Goal: Task Accomplishment & Management: Complete application form

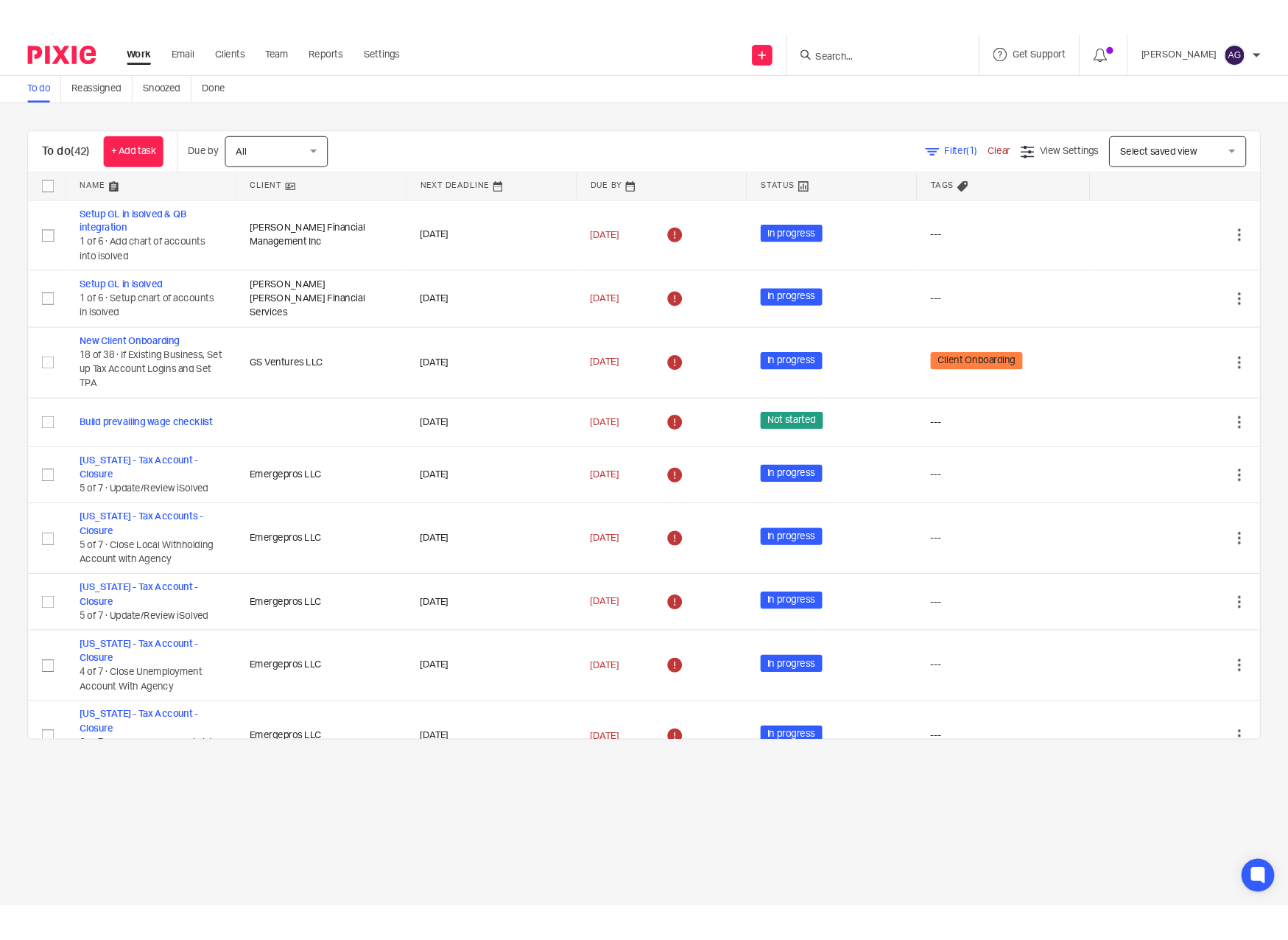
scroll to position [2089, 0]
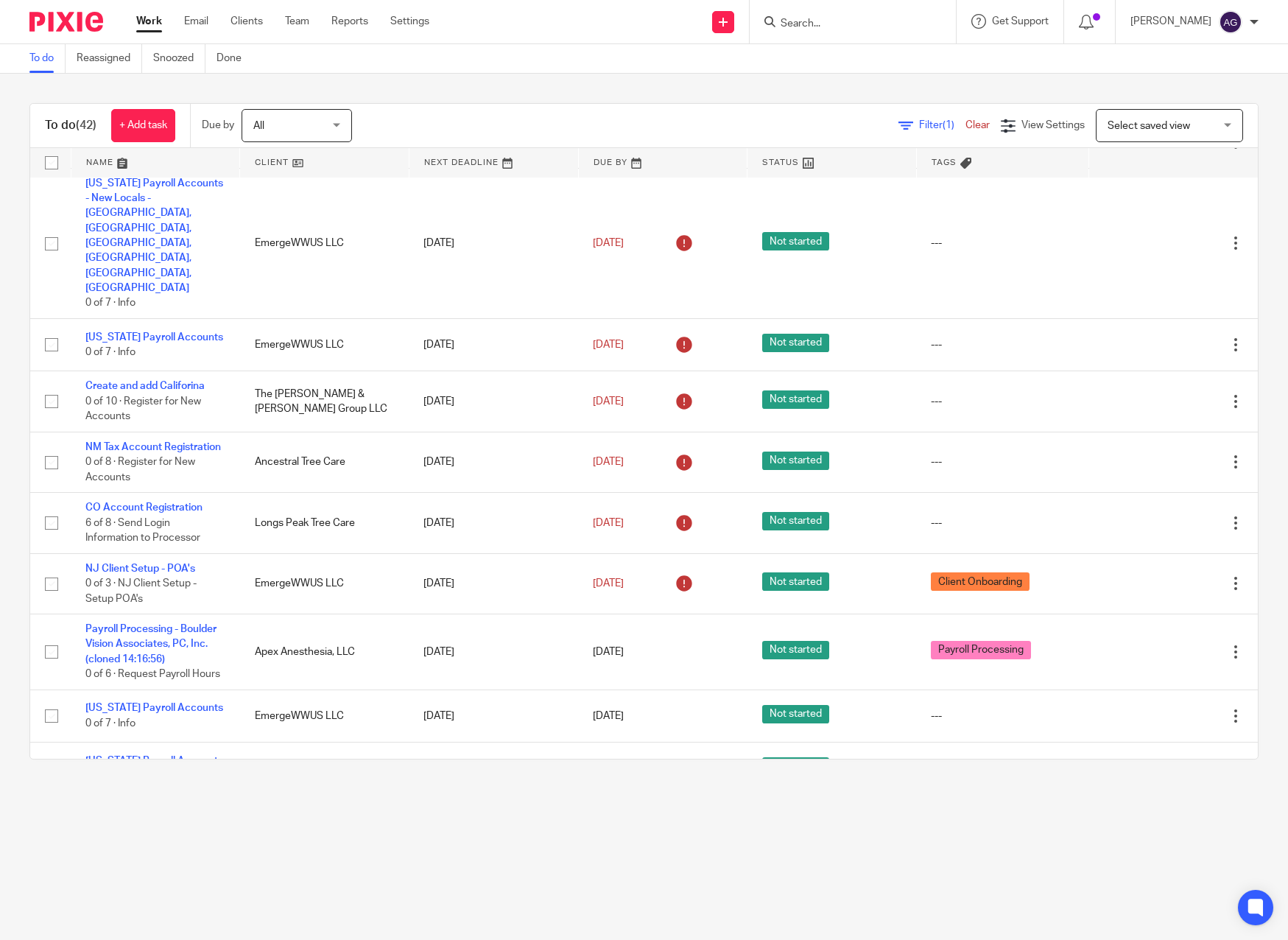
click at [845, 25] on input "Search" at bounding box center [845, 24] width 132 height 13
type input "affor"
click at [934, 54] on link at bounding box center [909, 63] width 267 height 34
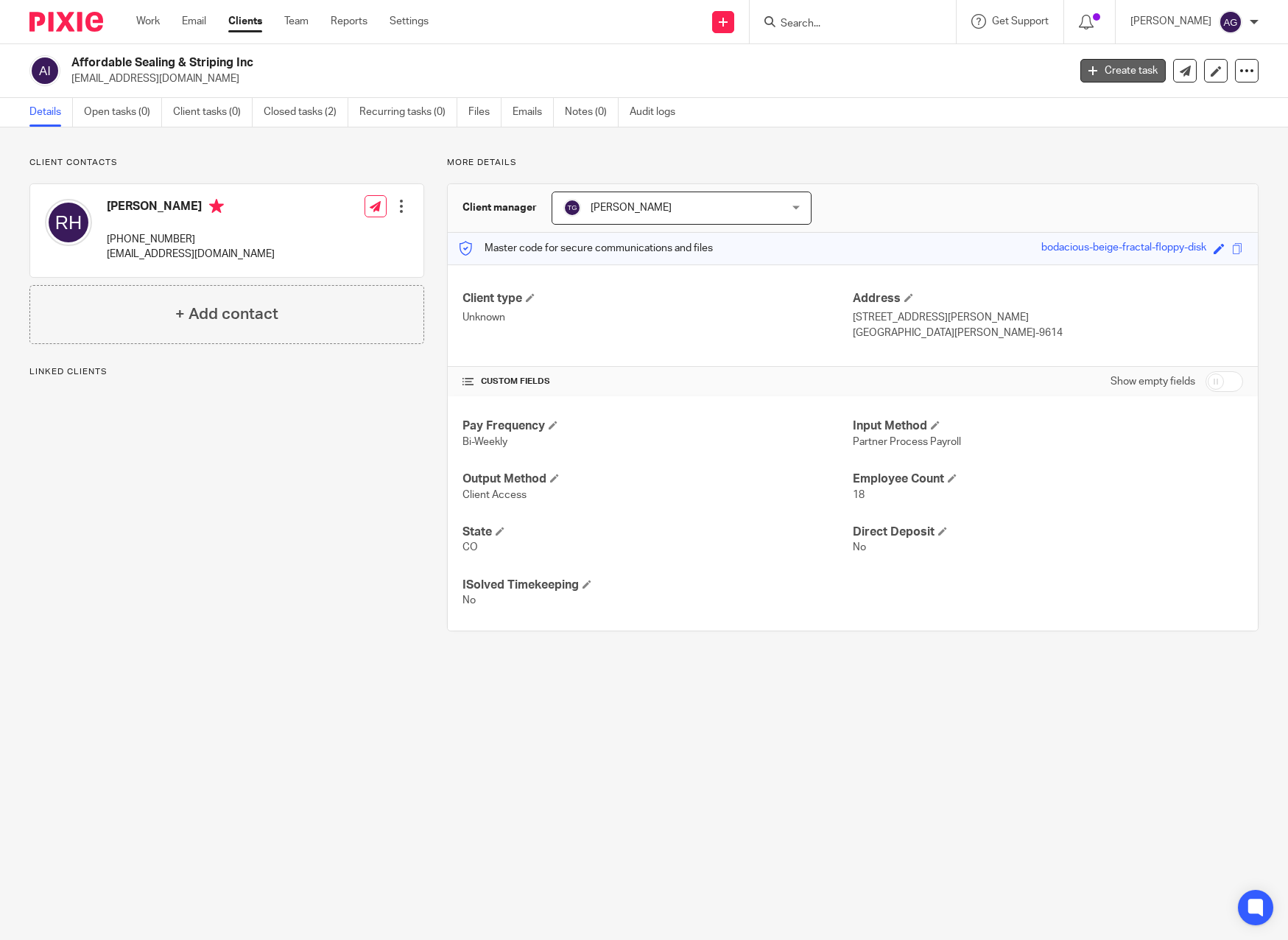
click at [1135, 67] on link "Create task" at bounding box center [1123, 71] width 86 height 23
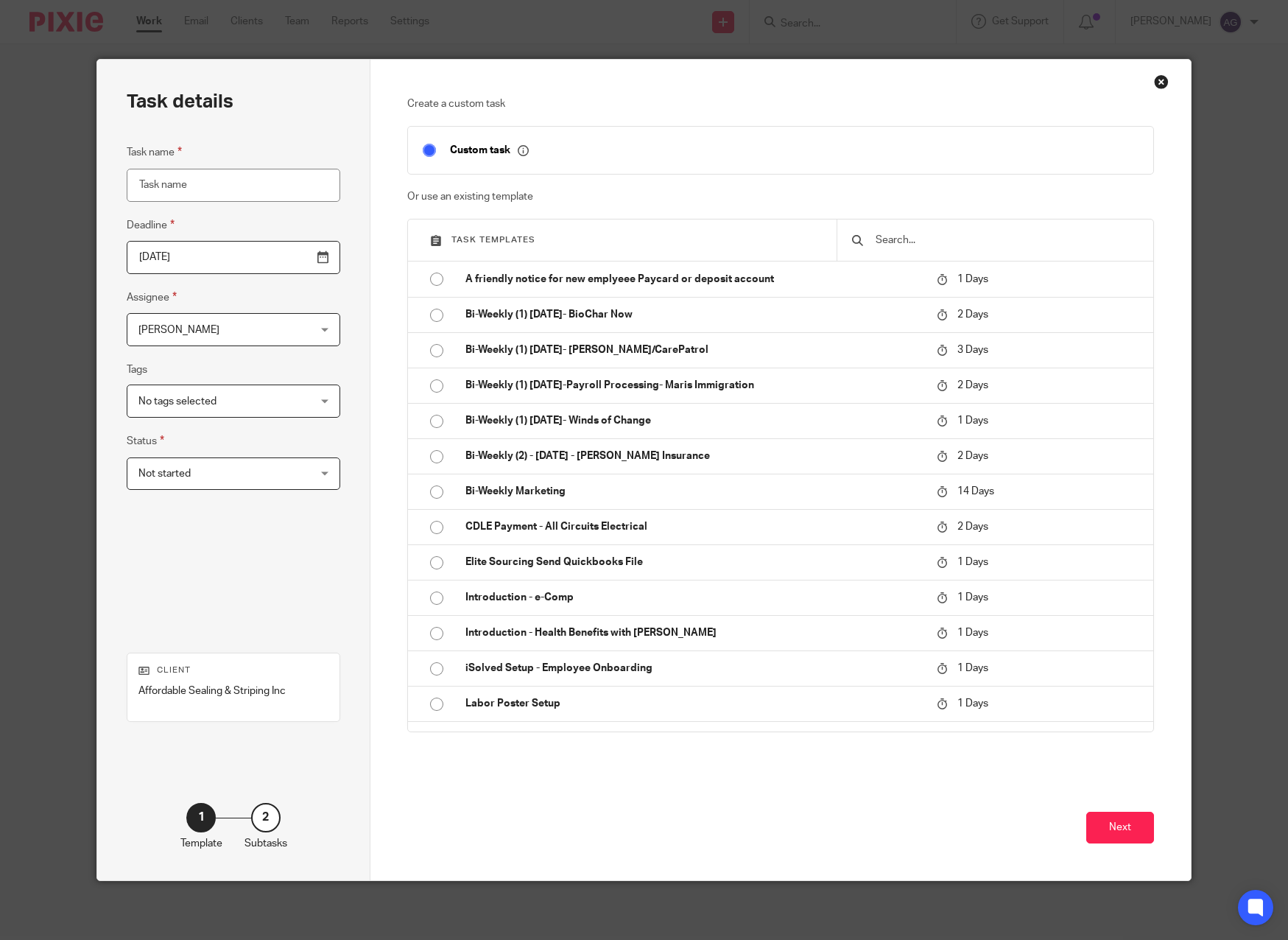
click at [949, 241] on input "text" at bounding box center [1007, 240] width 265 height 16
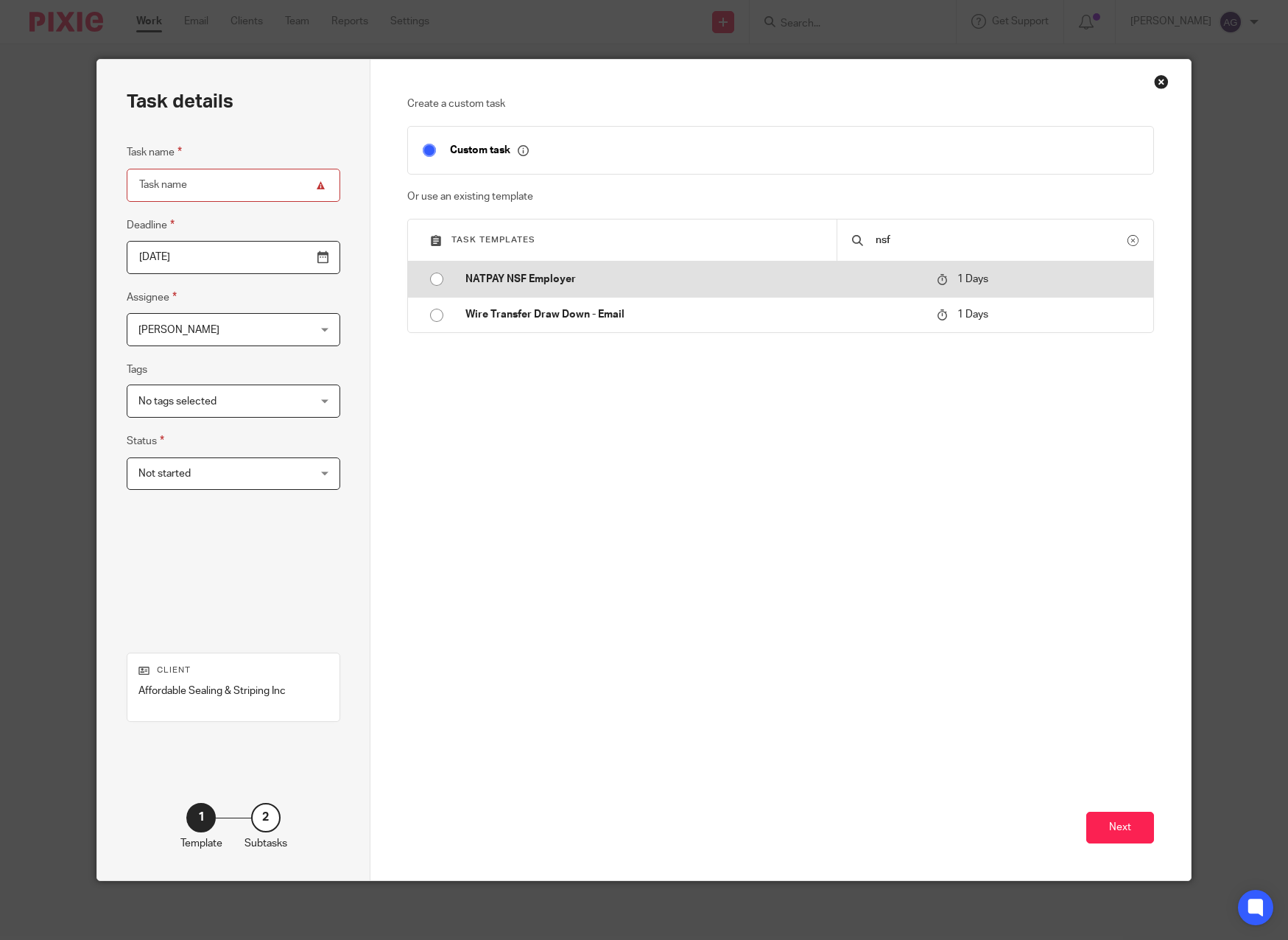
type input "nsf"
click at [569, 290] on td "NATPAY NSF Employer" at bounding box center [689, 279] width 479 height 35
type input "2025-08-22"
type input "NATPAY NSF Employer"
checkbox input "false"
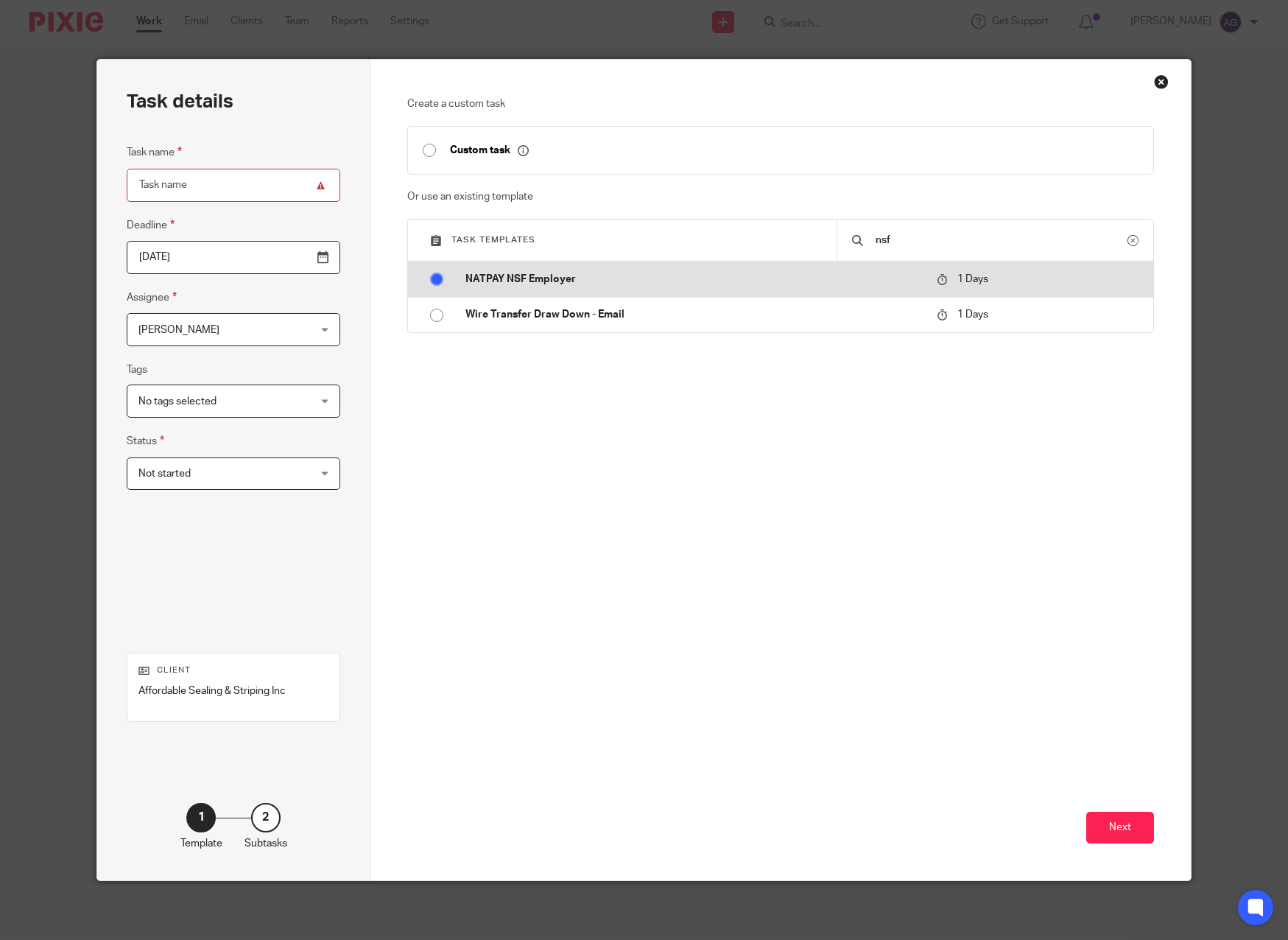
radio input "true"
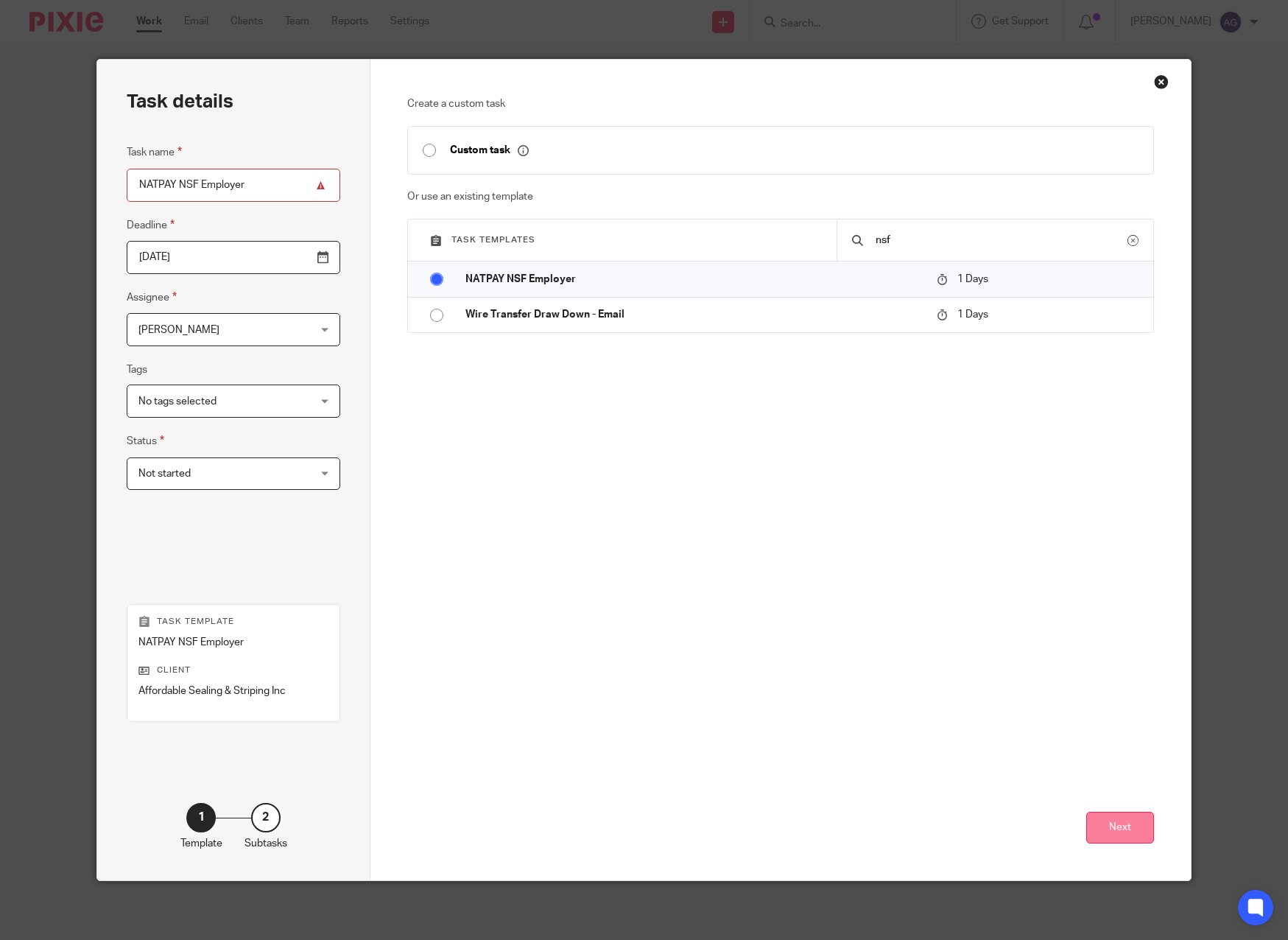
click at [1111, 828] on button "Next" at bounding box center [1120, 828] width 67 height 32
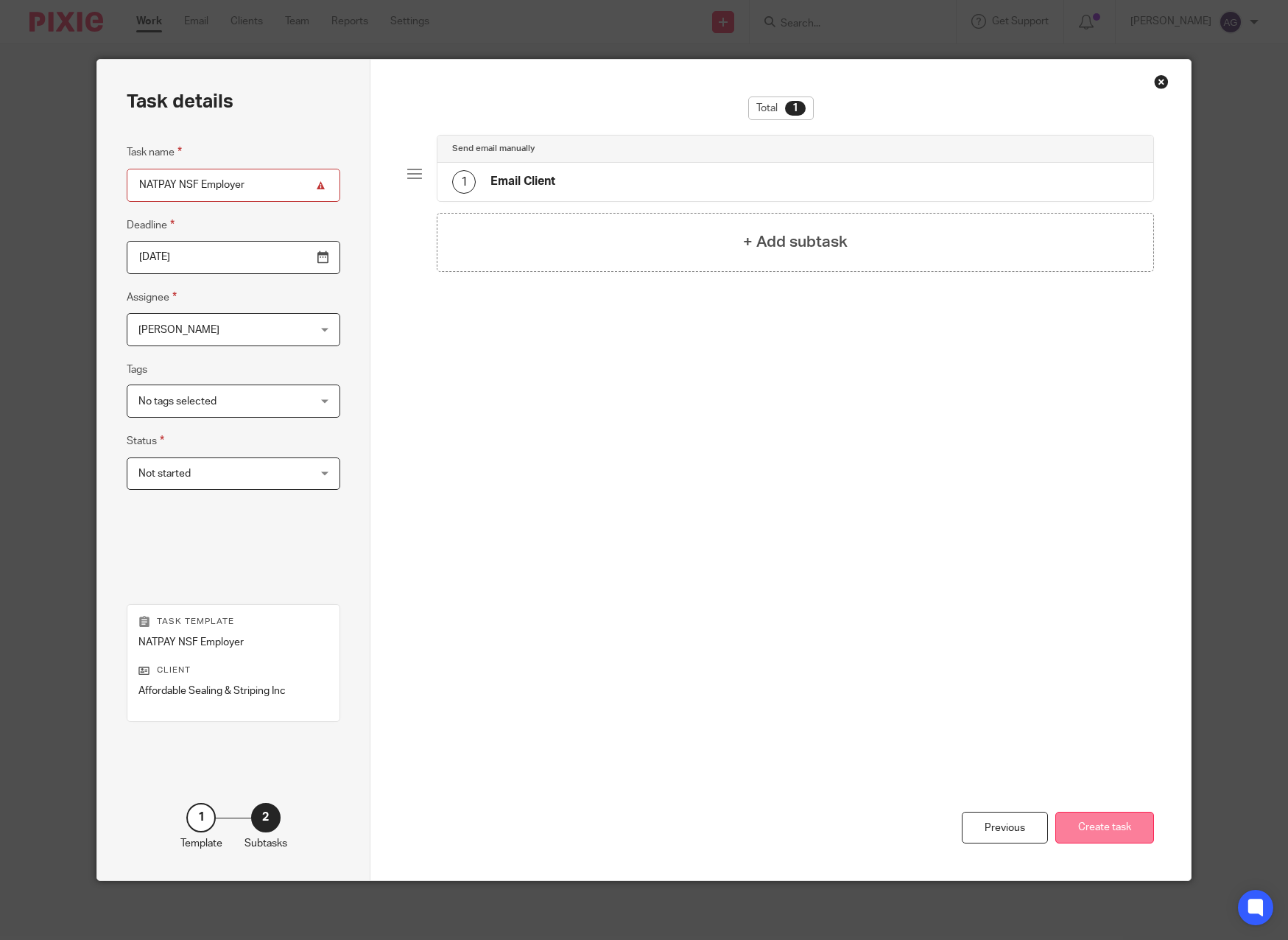
click at [1110, 830] on button "Create task" at bounding box center [1105, 828] width 99 height 32
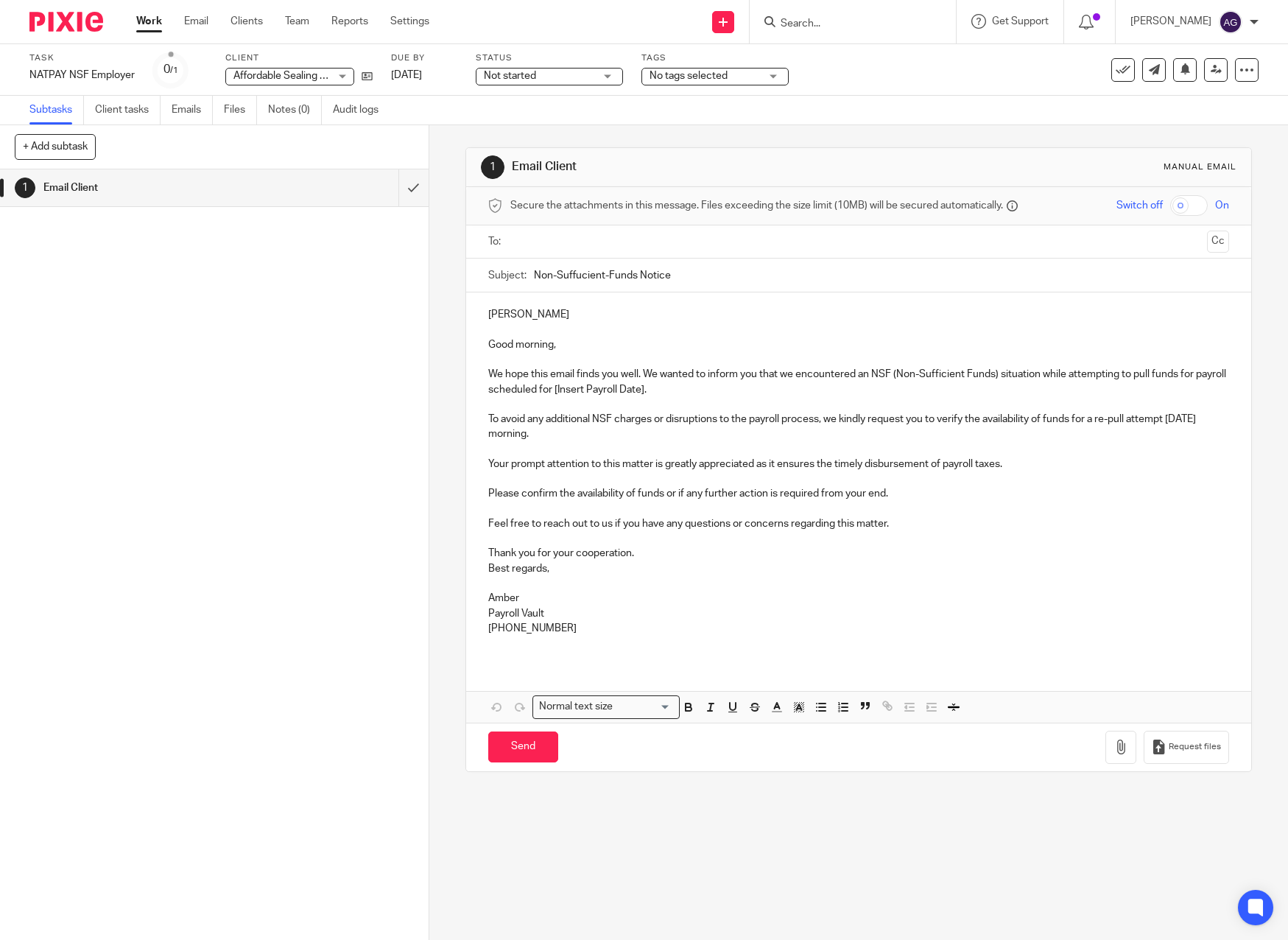
click at [548, 244] on input "text" at bounding box center [858, 241] width 686 height 17
drag, startPoint x: 1191, startPoint y: 241, endPoint x: 1142, endPoint y: 260, distance: 52.6
click at [1207, 241] on button "Cc" at bounding box center [1218, 243] width 22 height 22
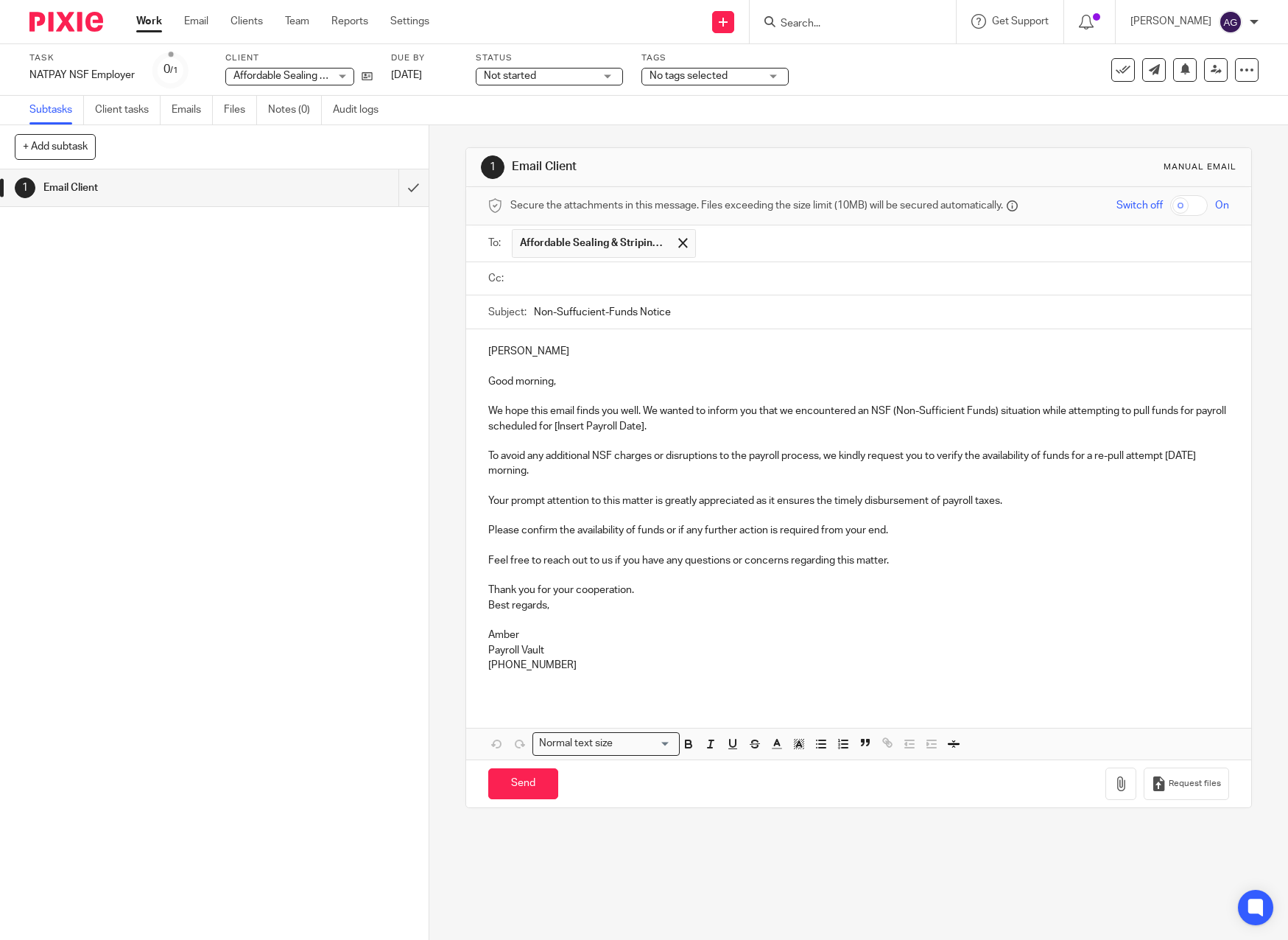
click at [532, 277] on input "text" at bounding box center [869, 279] width 709 height 17
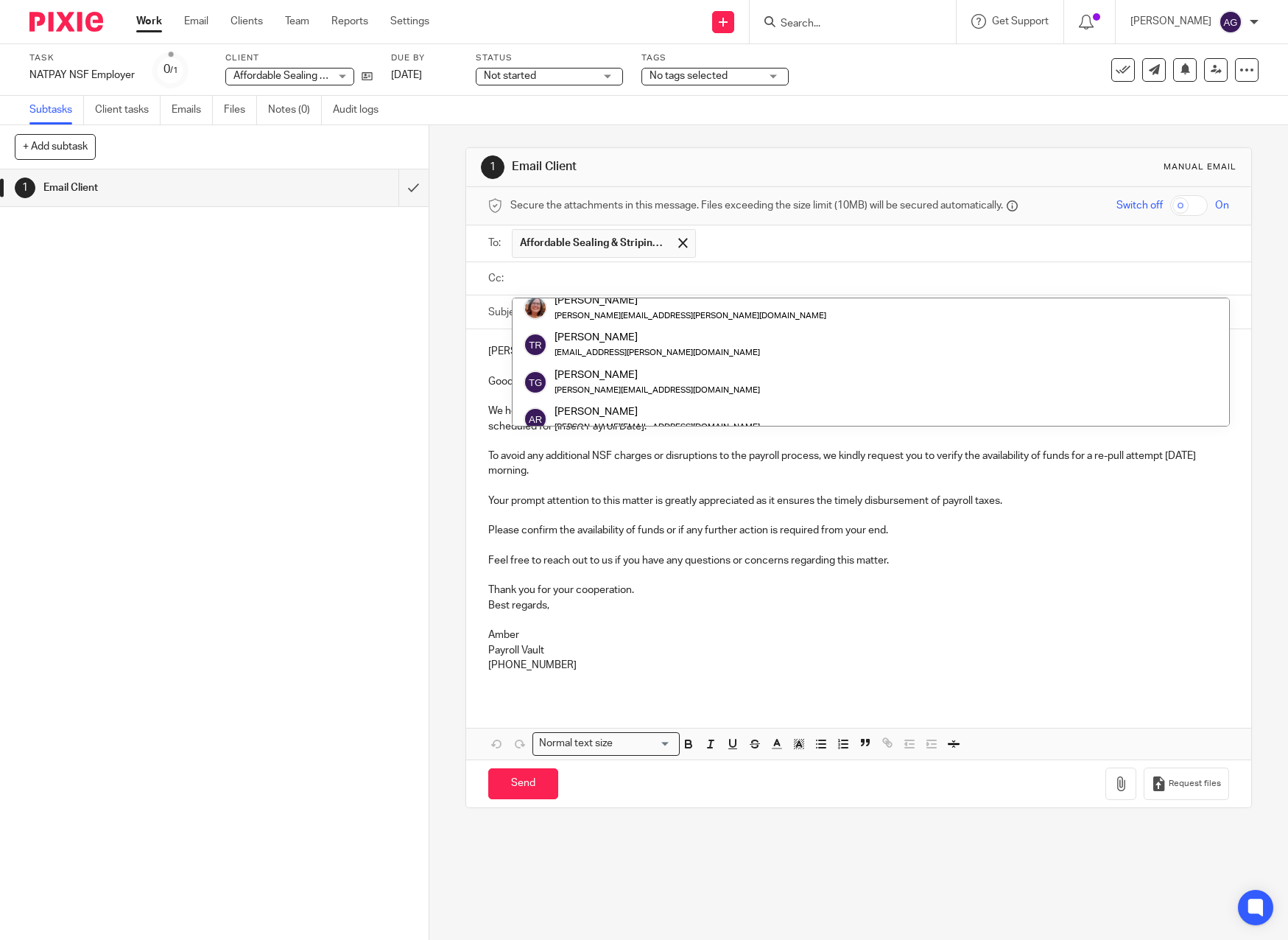
scroll to position [206, 0]
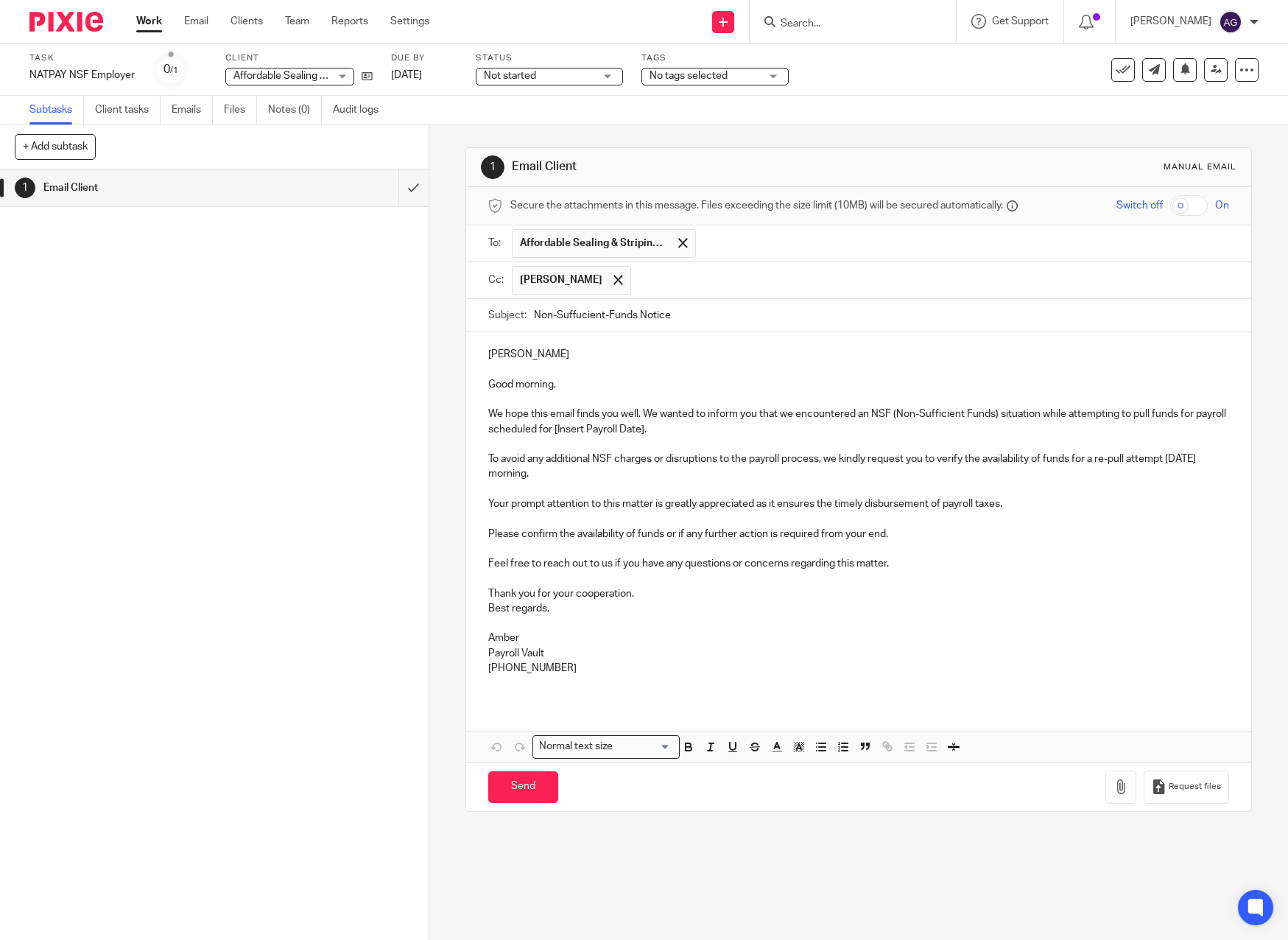
click at [682, 281] on input "text" at bounding box center [931, 280] width 584 height 29
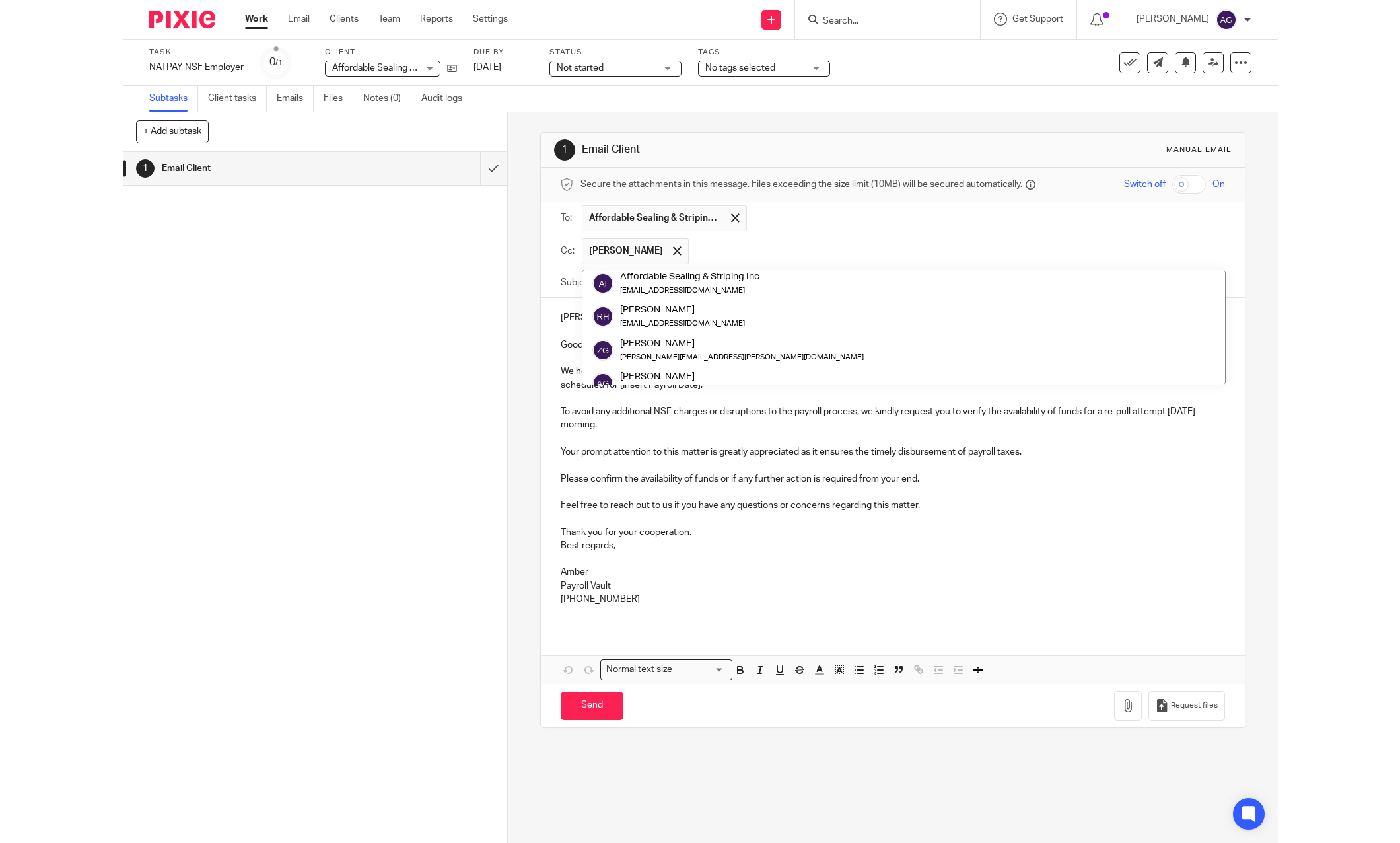
scroll to position [0, 0]
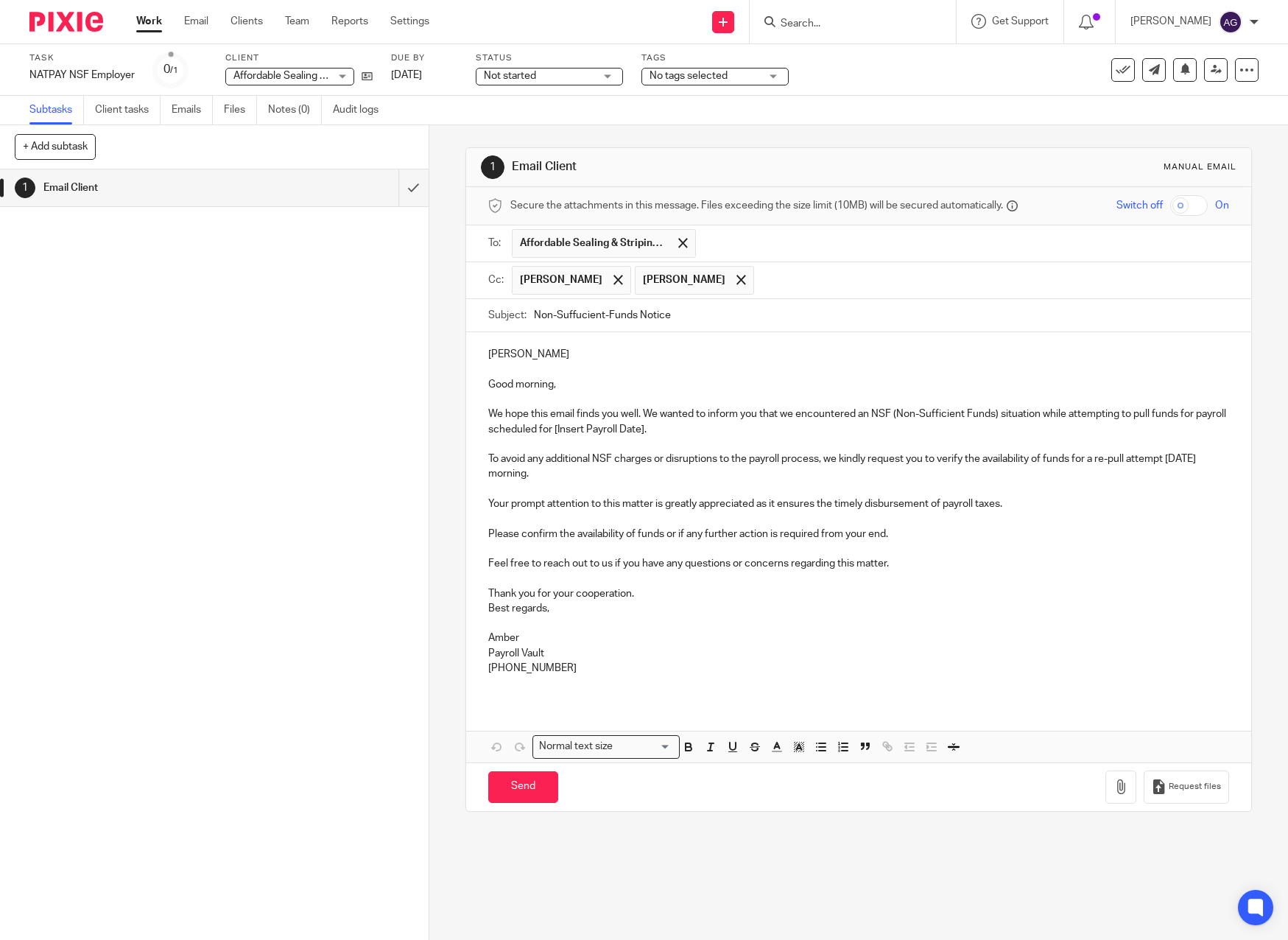
click at [708, 312] on input "Non-Suffucient-Funds Notice" at bounding box center [882, 316] width 696 height 33
click at [723, 316] on input "Non-Suffucient-Funds Notice $5" at bounding box center [882, 316] width 696 height 33
type input "Non-Suffucient-Funds Notice $5,939.29"
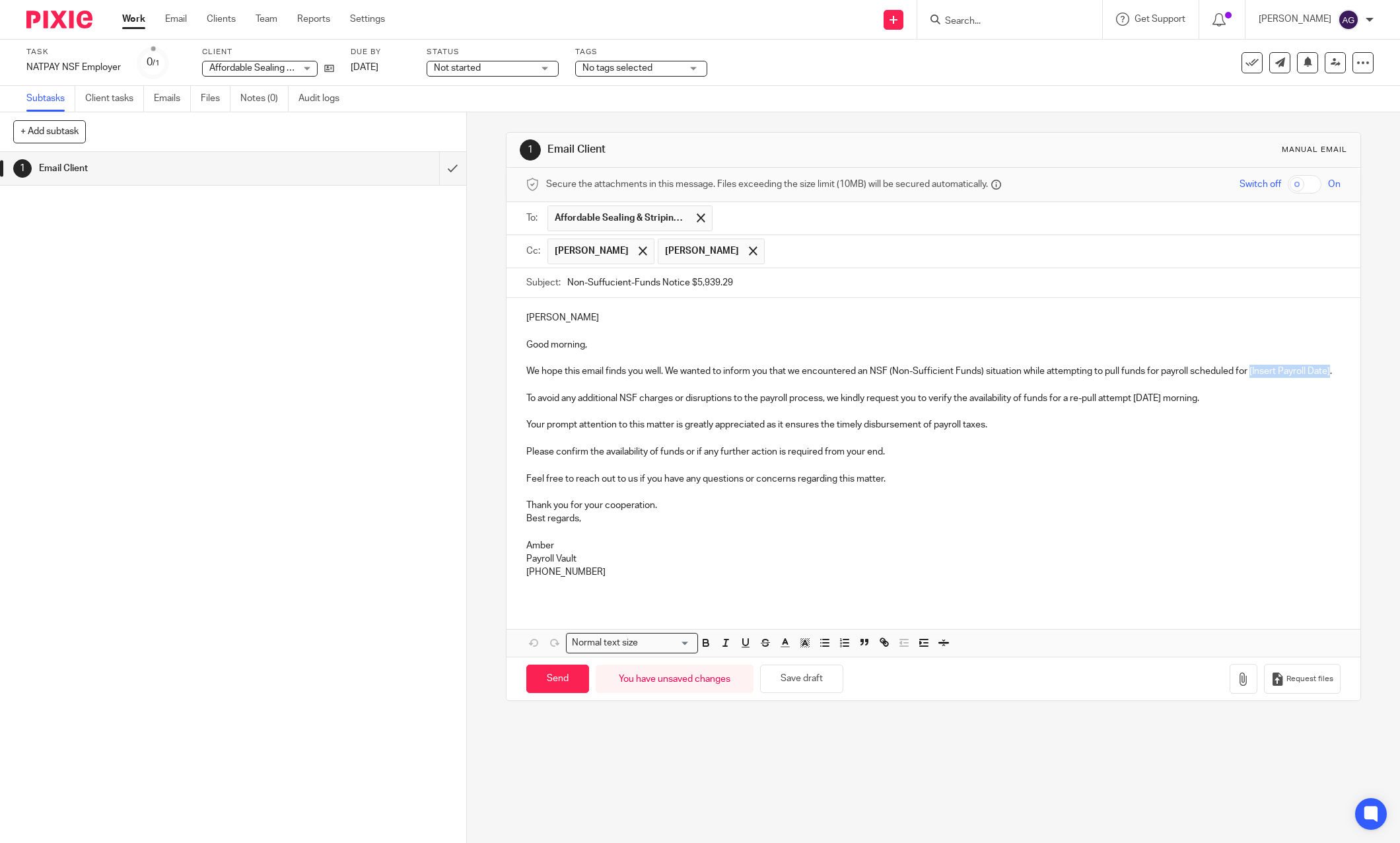
drag, startPoint x: 543, startPoint y: 384, endPoint x: 1247, endPoint y: 373, distance: 704.1
click at [1154, 373] on p "We hope this email finds you well. We wanted to inform you that we encountered …" at bounding box center [934, 371] width 815 height 13
click at [553, 693] on input "Send" at bounding box center [558, 679] width 63 height 28
type input "Sent"
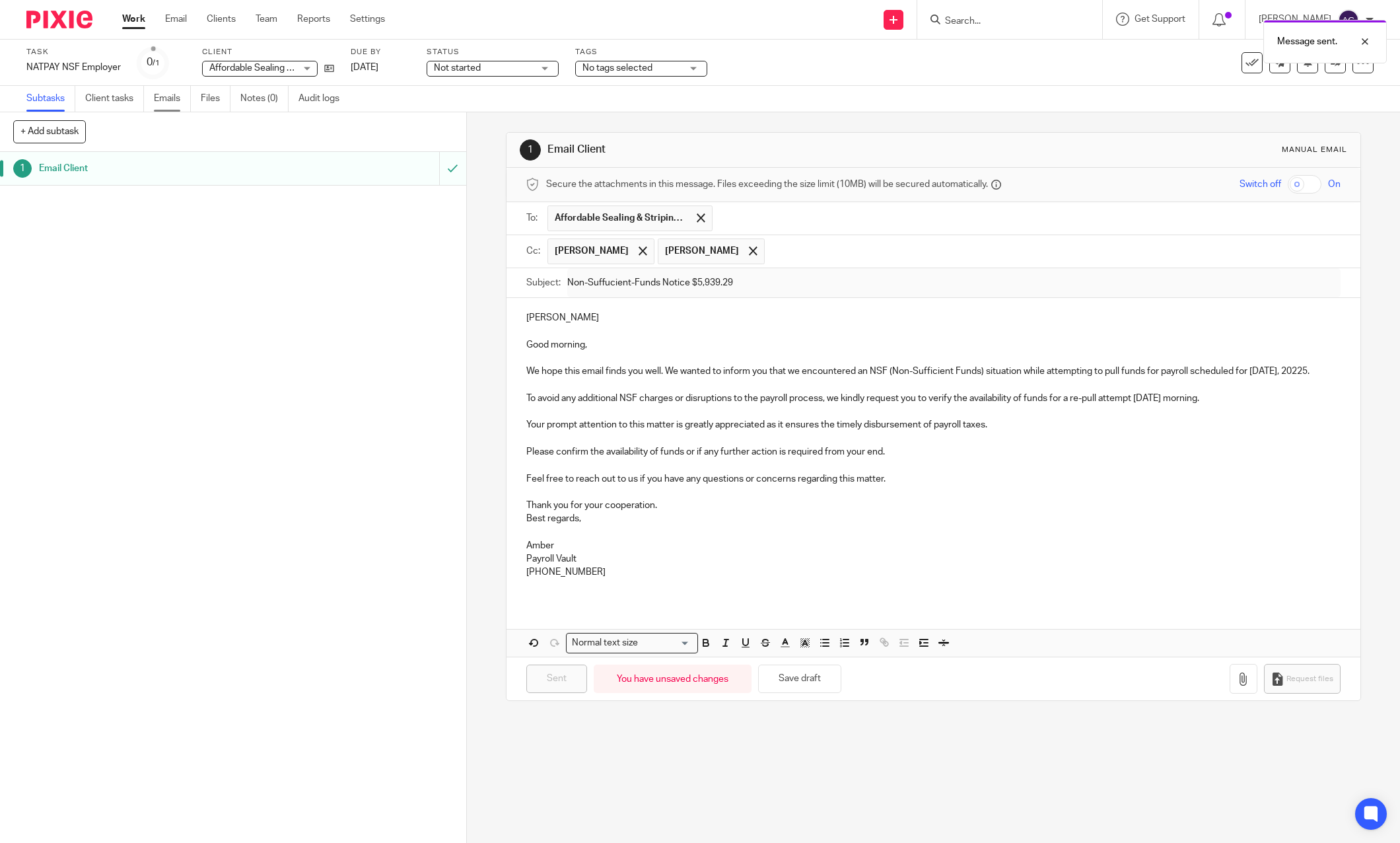
click at [181, 95] on link "Emails" at bounding box center [172, 99] width 37 height 26
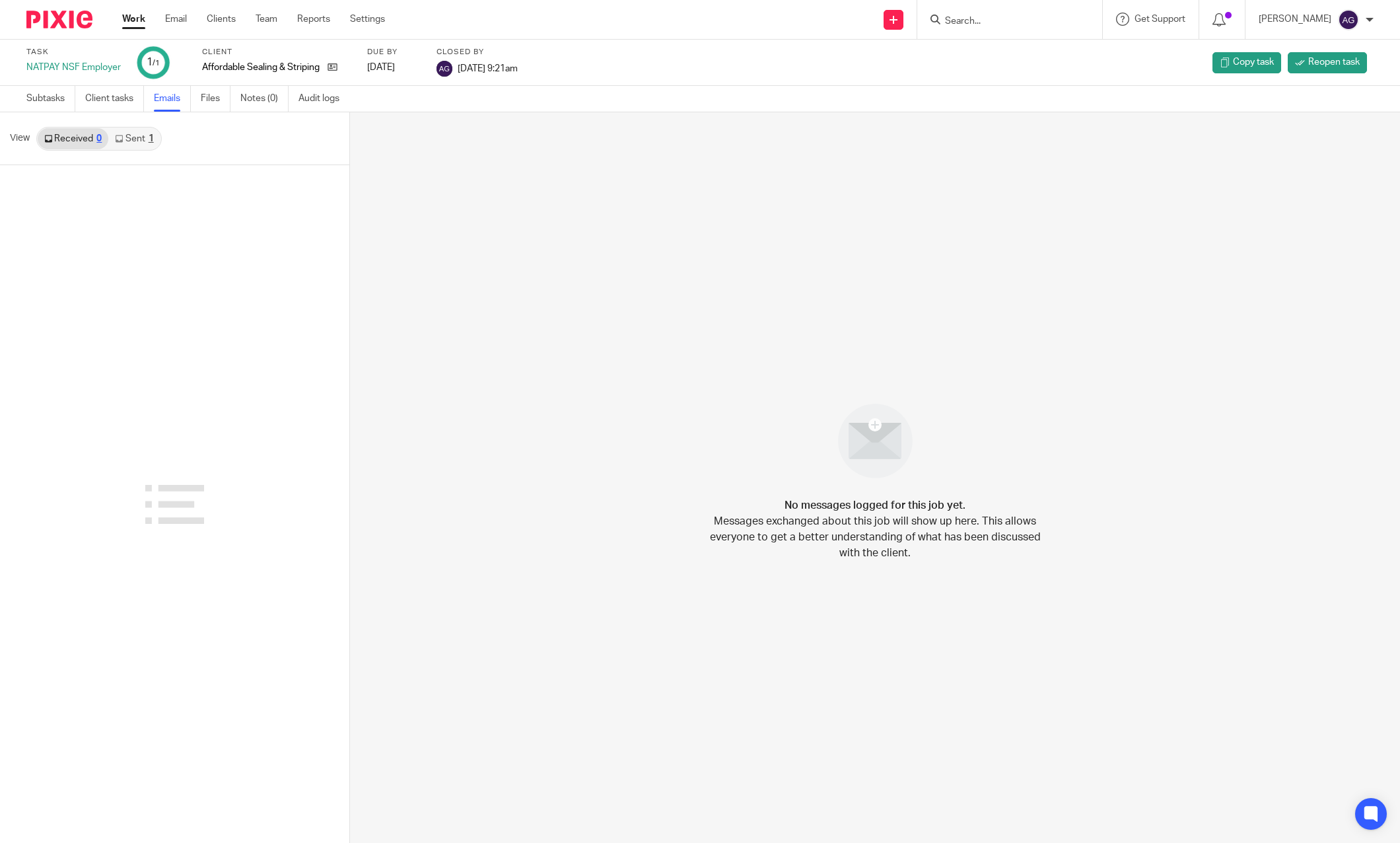
click at [137, 139] on link "Sent 1" at bounding box center [134, 139] width 52 height 21
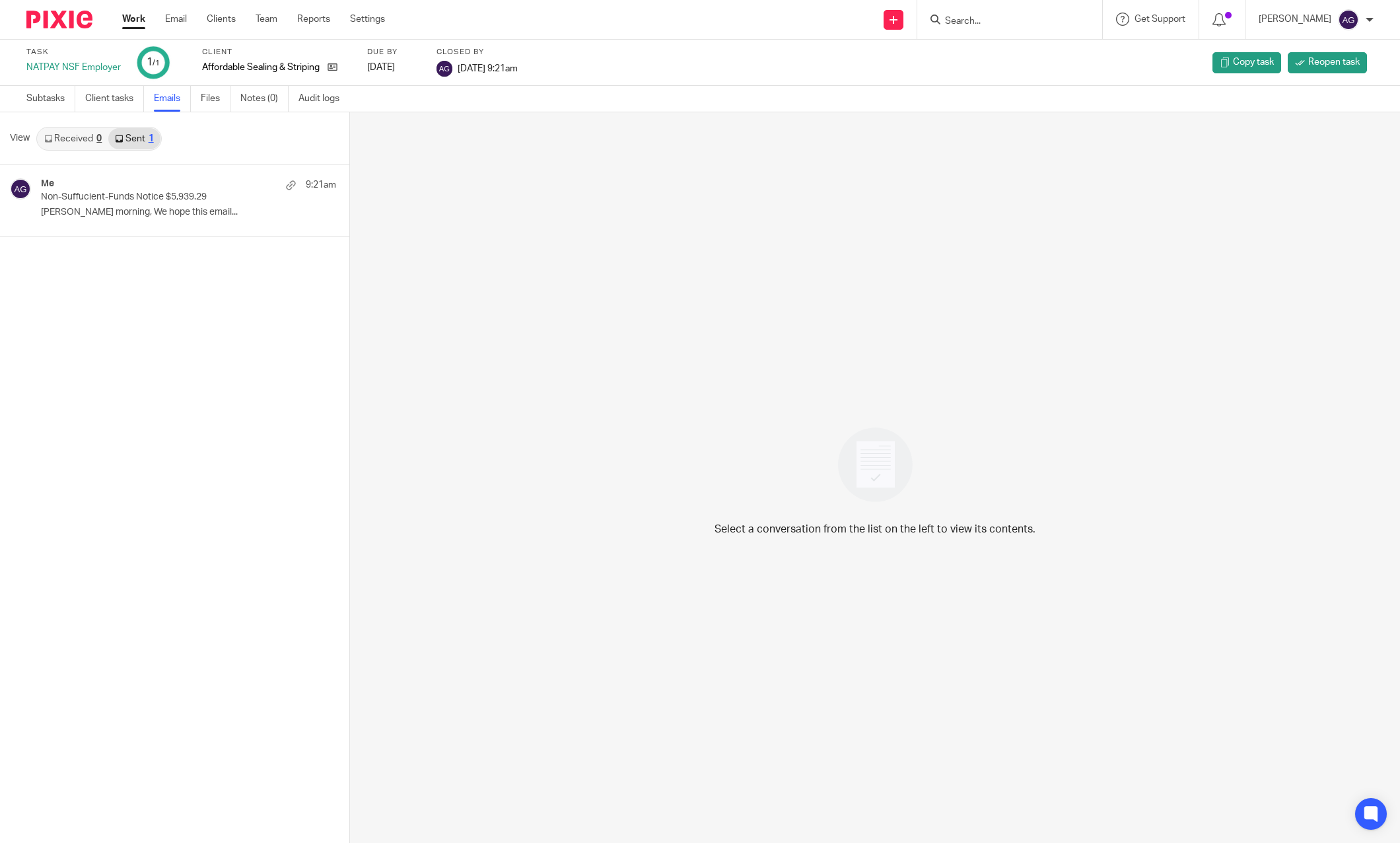
click at [82, 137] on link "Received 0" at bounding box center [72, 139] width 71 height 21
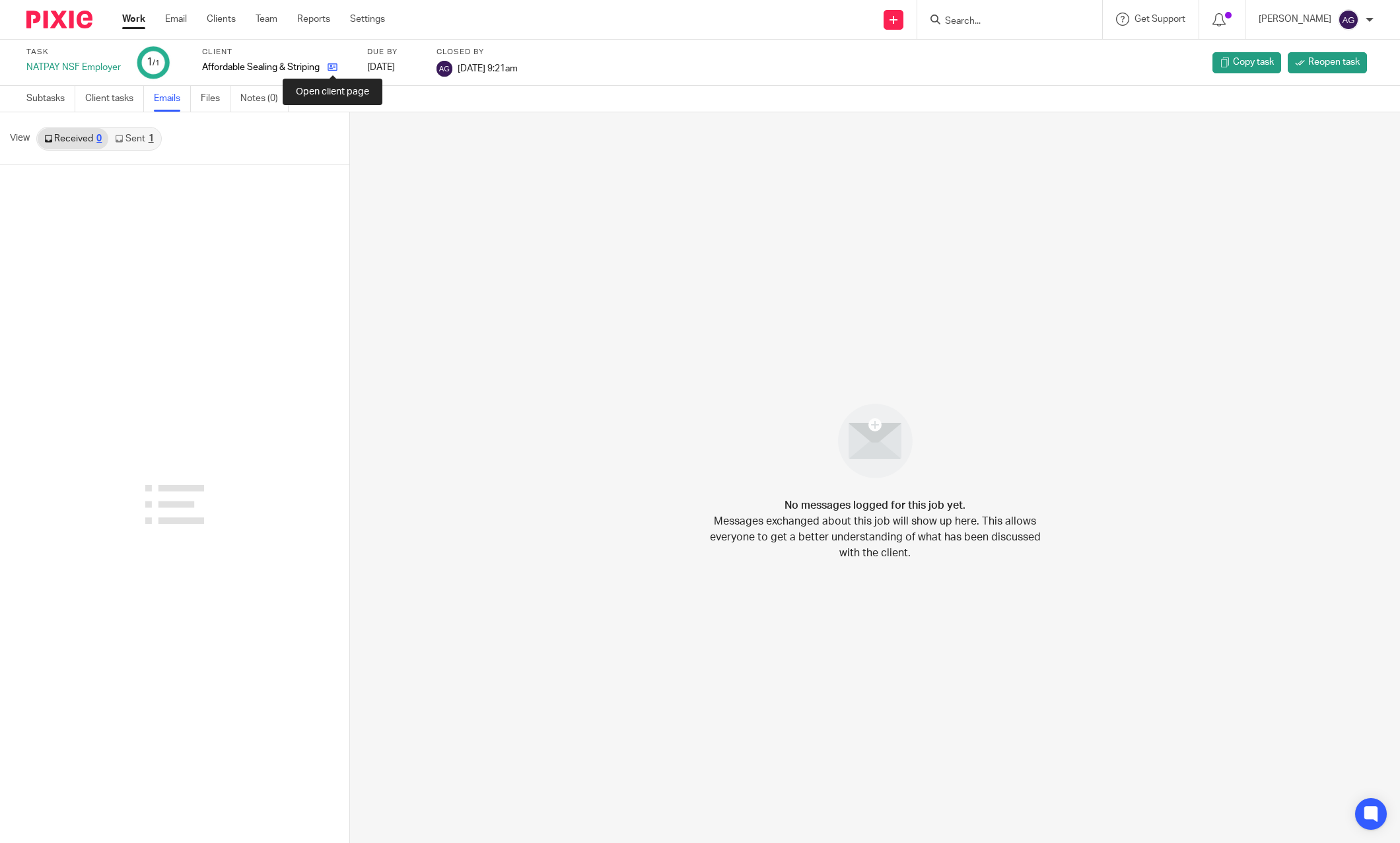
click at [336, 65] on icon at bounding box center [332, 66] width 10 height 10
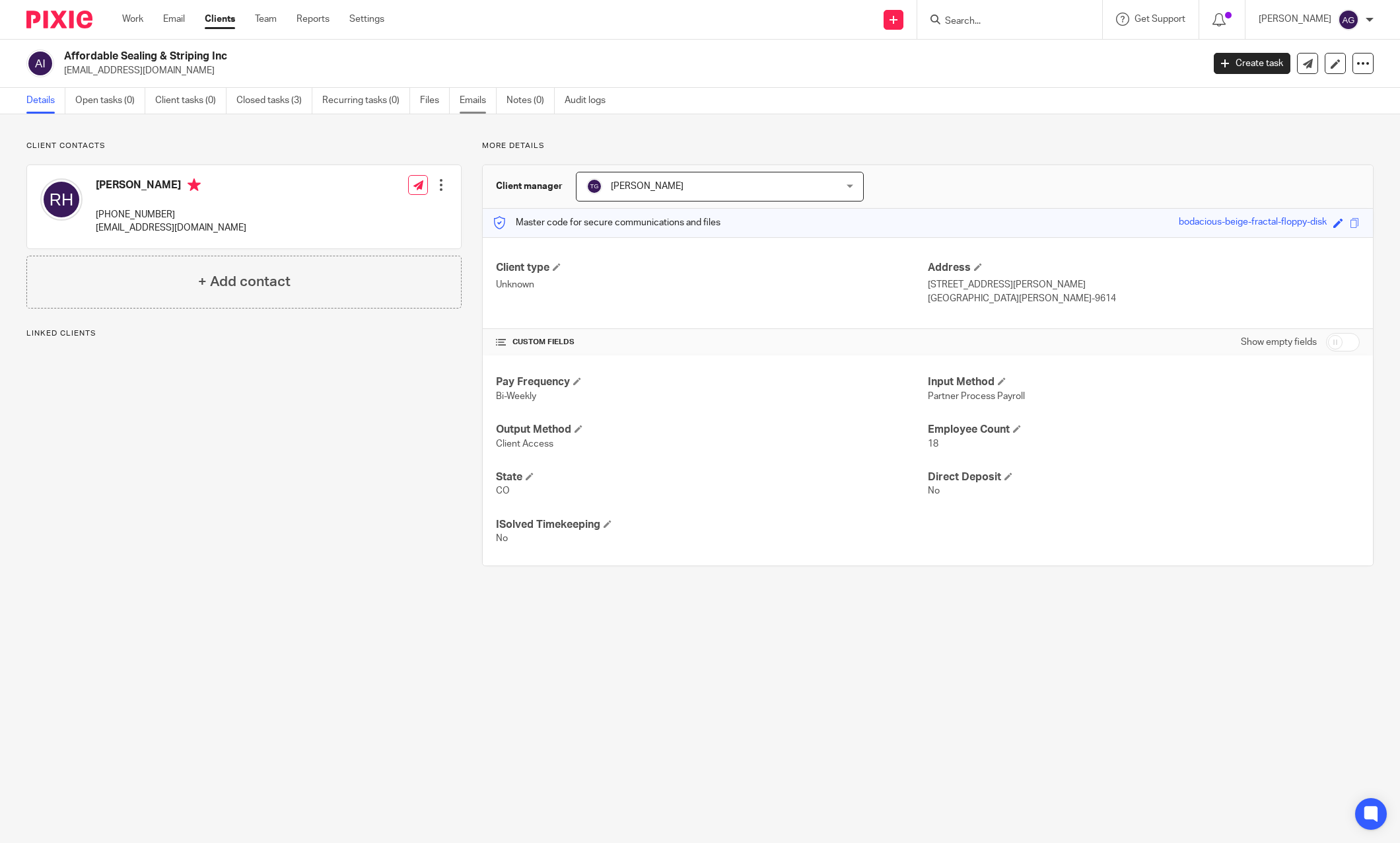
click at [473, 103] on link "Emails" at bounding box center [479, 101] width 37 height 26
